Goal: Task Accomplishment & Management: Use online tool/utility

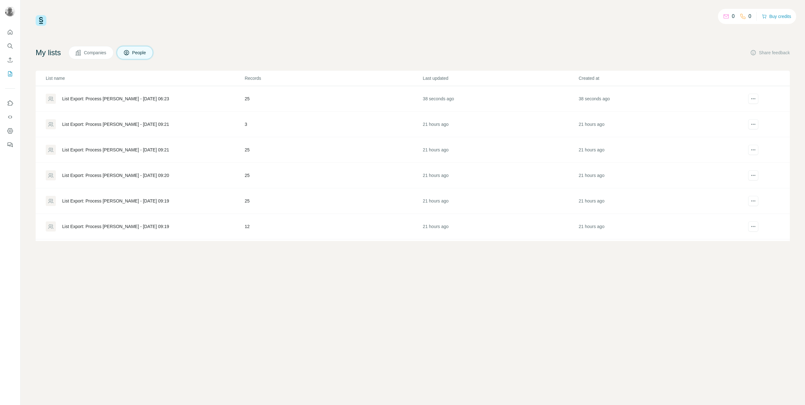
click at [101, 100] on div "List Export: Process [PERSON_NAME] - [DATE] 06:23" at bounding box center [115, 99] width 107 height 6
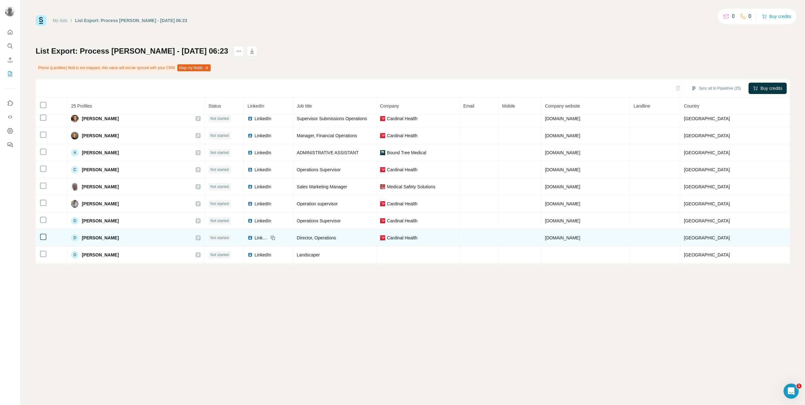
scroll to position [2, 0]
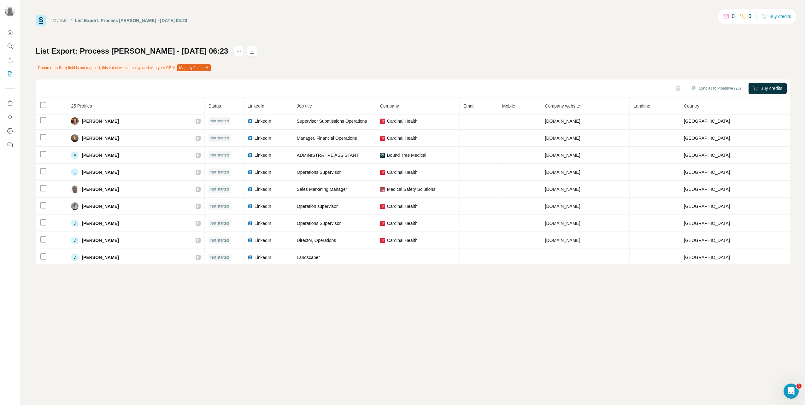
click at [68, 22] on link "My lists" at bounding box center [60, 20] width 15 height 5
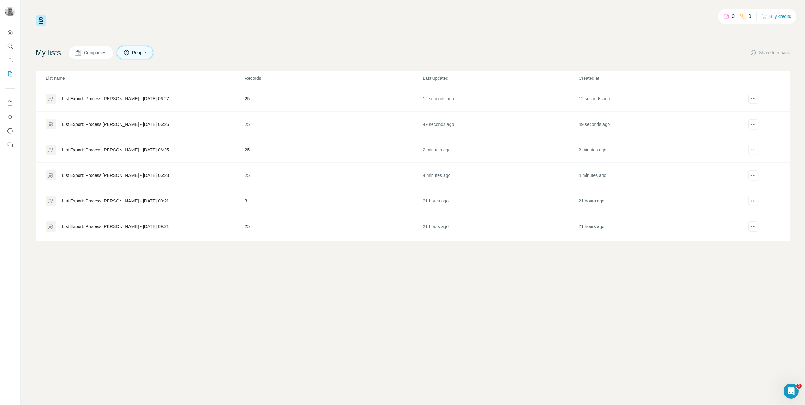
click at [150, 173] on div "List Export: Process [PERSON_NAME] - [DATE] 06:23" at bounding box center [115, 175] width 107 height 6
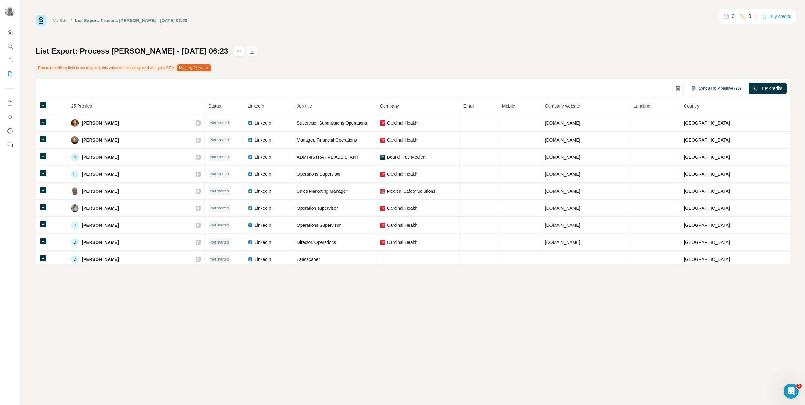
click at [708, 87] on button "Sync all to Pipedrive (25)" at bounding box center [716, 88] width 58 height 9
click at [712, 137] on button "Sync all to Pipedrive" at bounding box center [706, 136] width 70 height 13
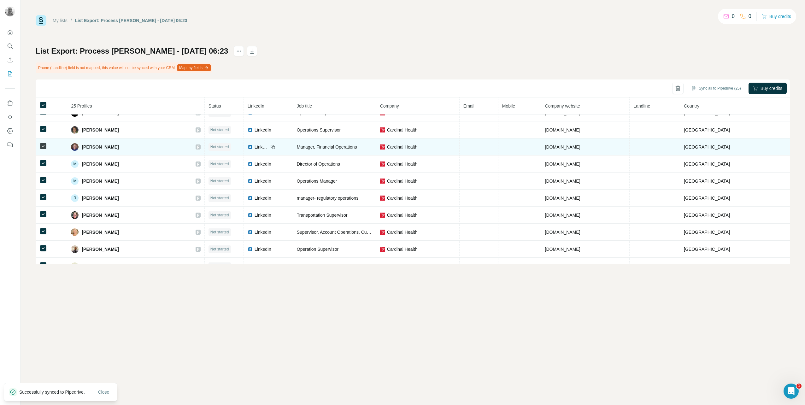
scroll to position [276, 0]
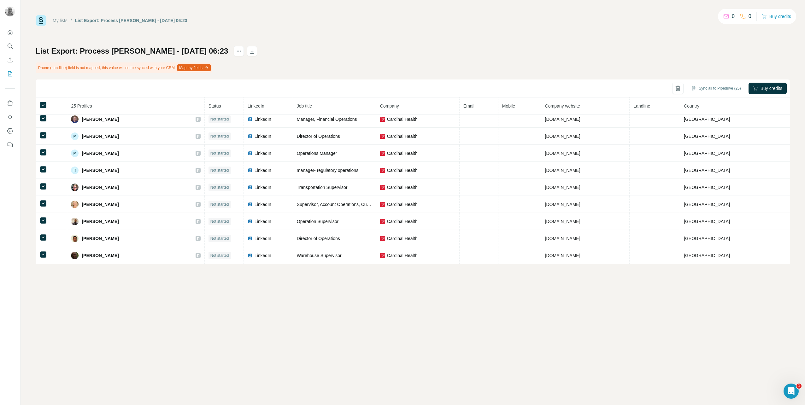
click at [60, 20] on link "My lists" at bounding box center [60, 20] width 15 height 5
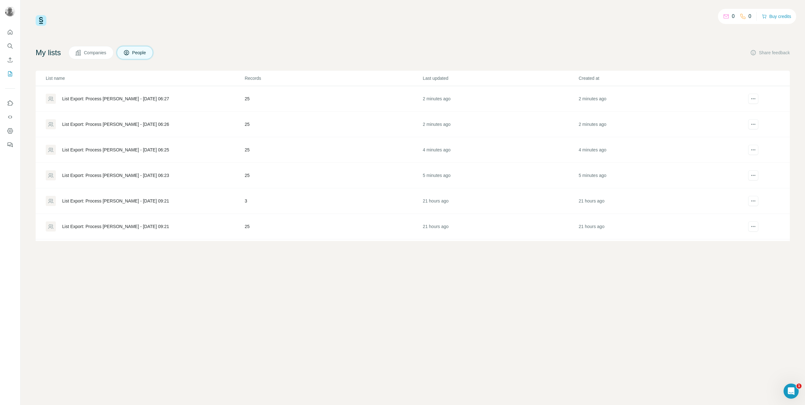
click at [102, 149] on div "List Export: Process [PERSON_NAME] - [DATE] 06:25" at bounding box center [115, 150] width 107 height 6
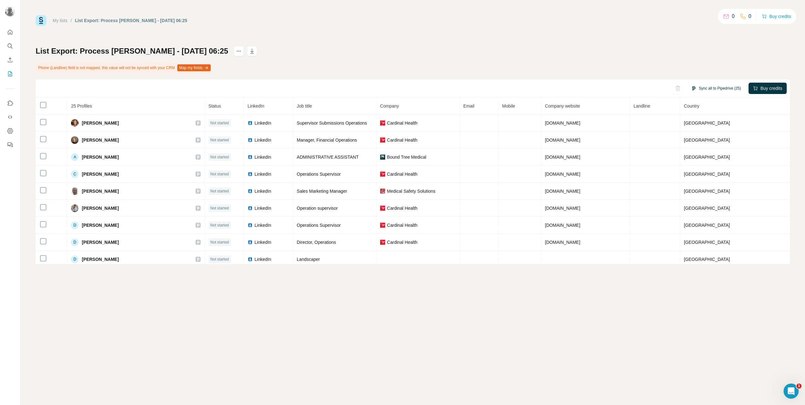
click at [728, 88] on button "Sync all to Pipedrive (25)" at bounding box center [716, 88] width 58 height 9
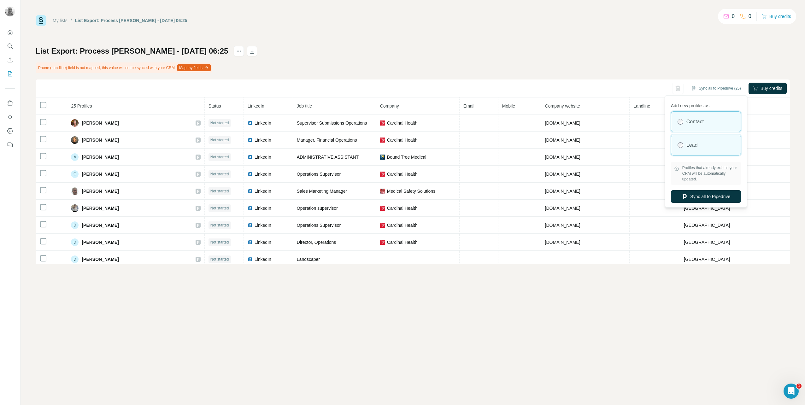
click at [705, 144] on div "Lead" at bounding box center [706, 145] width 69 height 20
click at [709, 196] on button "Sync all to Pipedrive" at bounding box center [706, 196] width 70 height 13
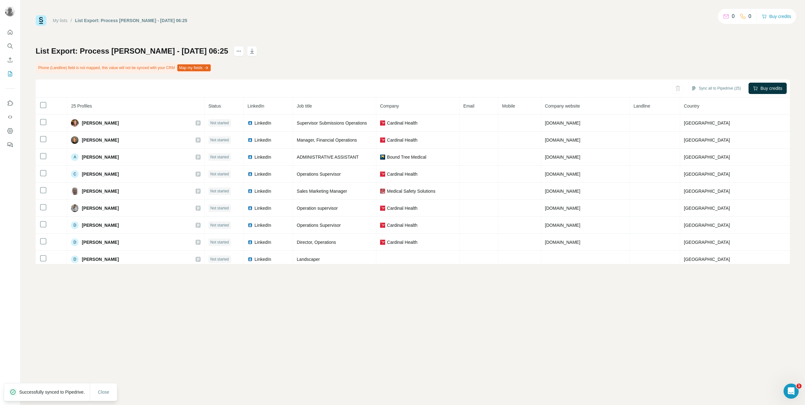
click at [54, 19] on link "My lists" at bounding box center [60, 20] width 15 height 5
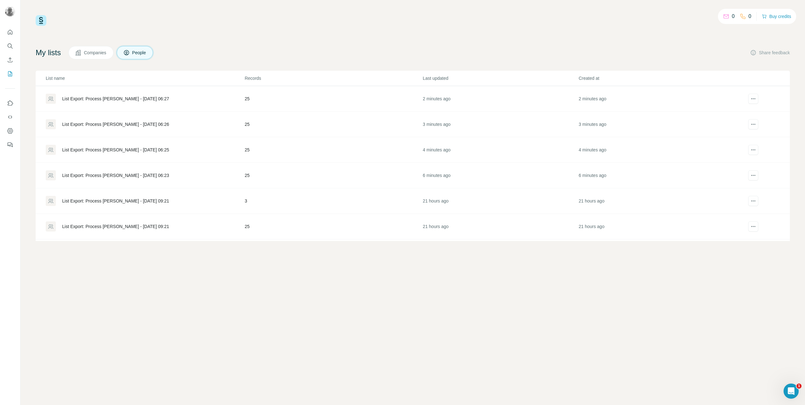
click at [89, 124] on div "List Export: Process [PERSON_NAME] - [DATE] 06:26" at bounding box center [115, 124] width 107 height 6
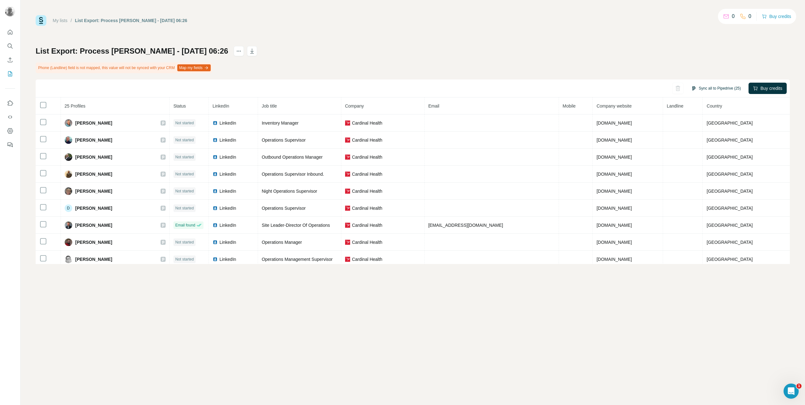
click at [697, 89] on button "Sync all to Pipedrive (25)" at bounding box center [716, 88] width 58 height 9
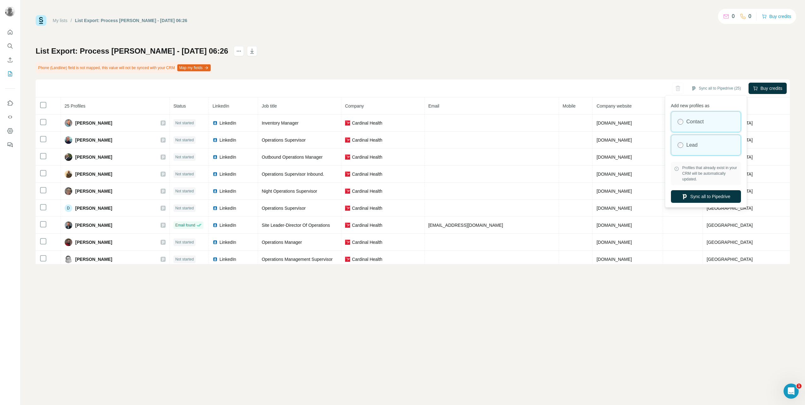
click at [696, 150] on div "Lead" at bounding box center [706, 145] width 69 height 20
click at [701, 195] on button "Sync all to Pipedrive" at bounding box center [706, 196] width 70 height 13
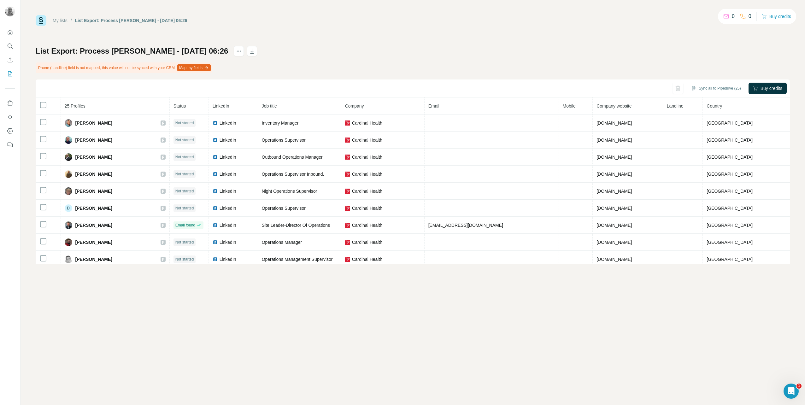
click at [59, 20] on link "My lists" at bounding box center [60, 20] width 15 height 5
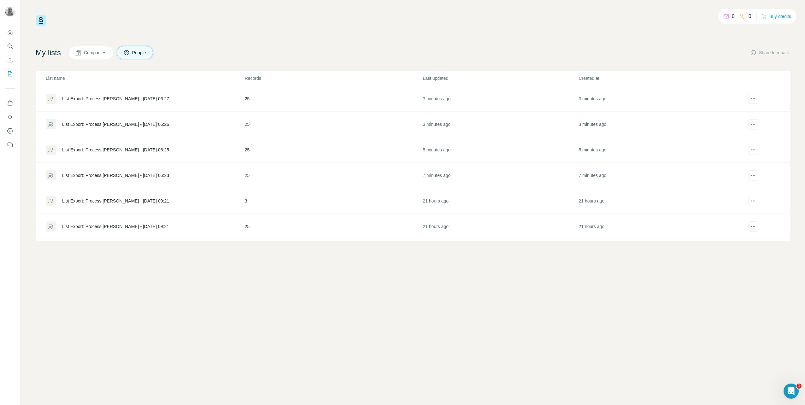
click at [113, 124] on div "List Export: Process [PERSON_NAME] - [DATE] 06:26" at bounding box center [115, 124] width 107 height 6
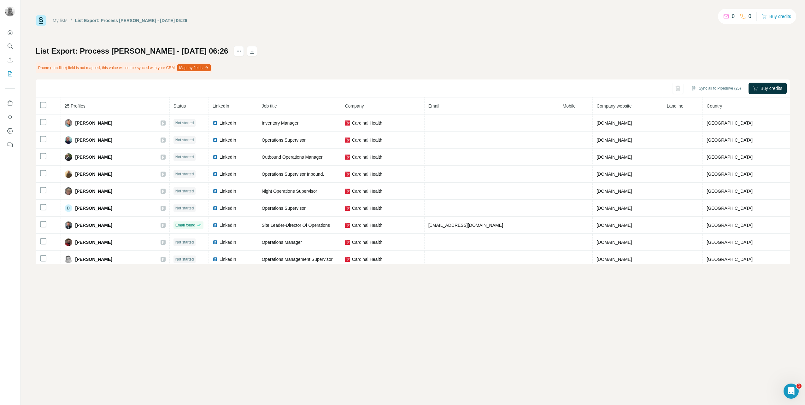
click at [56, 20] on link "My lists" at bounding box center [60, 20] width 15 height 5
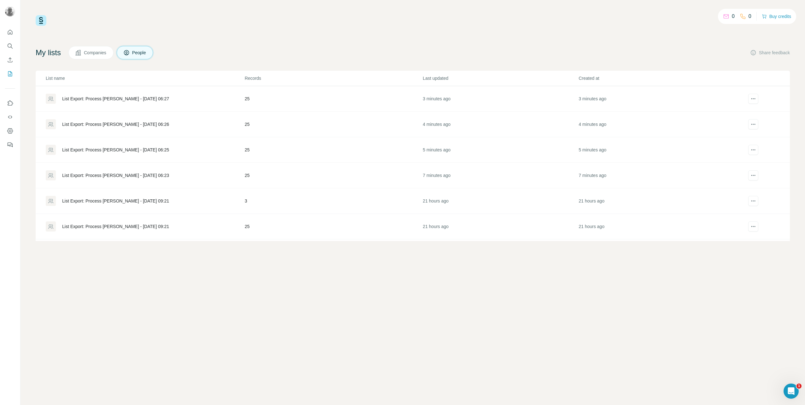
click at [105, 95] on div "List Export: Process [PERSON_NAME] - [DATE] 06:27" at bounding box center [145, 99] width 199 height 10
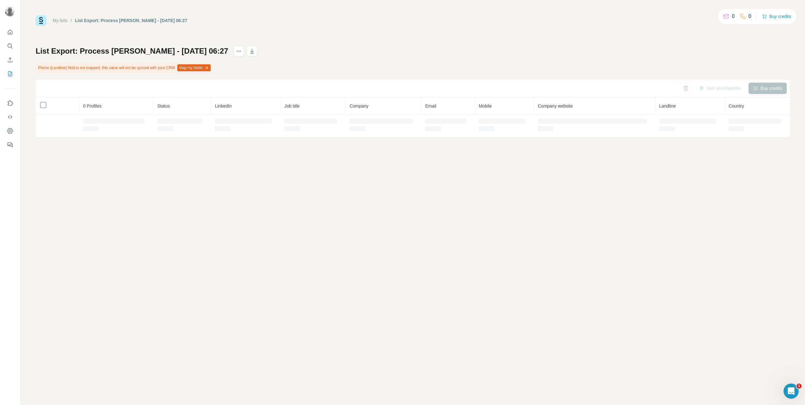
click at [105, 98] on th "0 Profiles" at bounding box center [116, 106] width 74 height 17
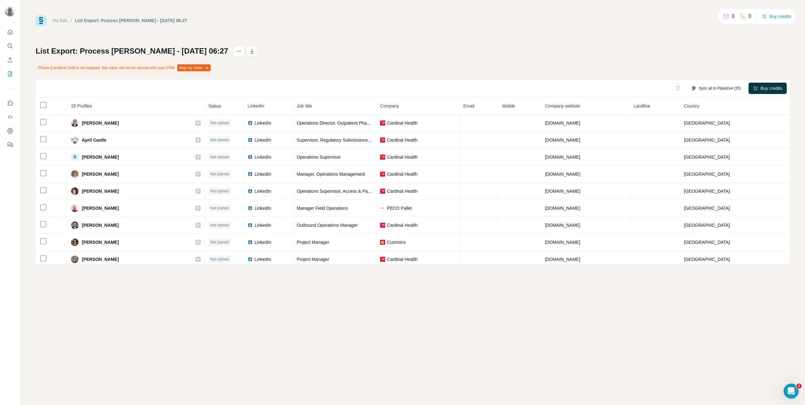
click at [711, 89] on button "Sync all to Pipedrive (25)" at bounding box center [716, 88] width 58 height 9
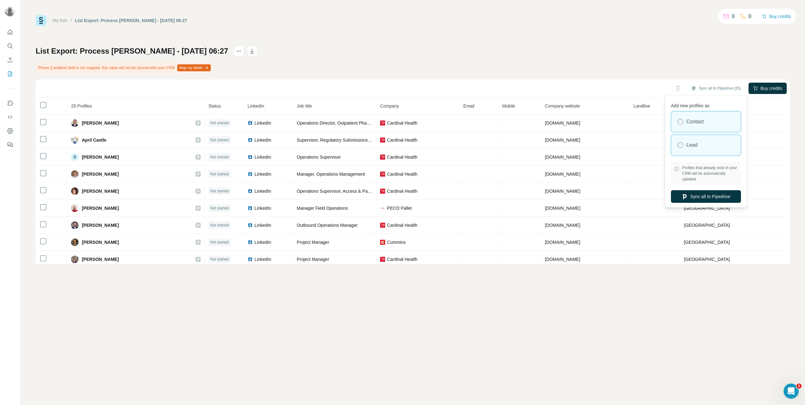
click at [712, 145] on div "Lead" at bounding box center [706, 145] width 69 height 20
click at [721, 193] on button "Sync all to Pipedrive" at bounding box center [706, 196] width 70 height 13
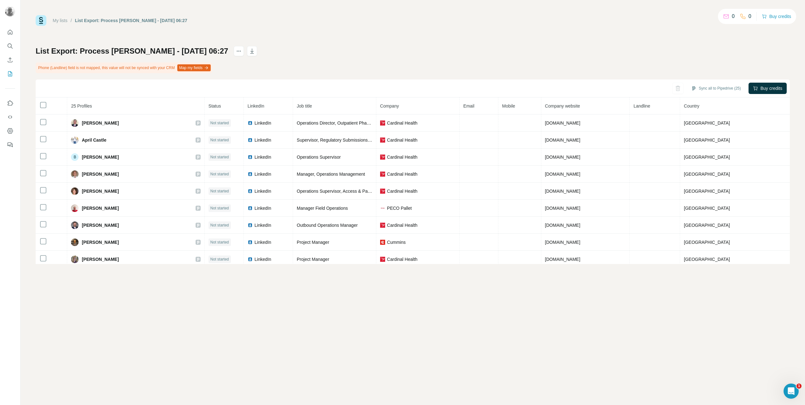
click at [66, 20] on link "My lists" at bounding box center [60, 20] width 15 height 5
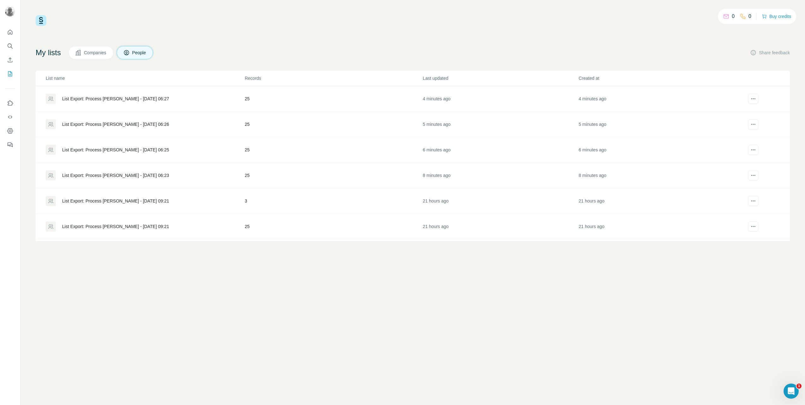
click at [105, 126] on div "List Export: Process [PERSON_NAME] - [DATE] 06:26" at bounding box center [115, 124] width 107 height 6
